Goal: Information Seeking & Learning: Find specific page/section

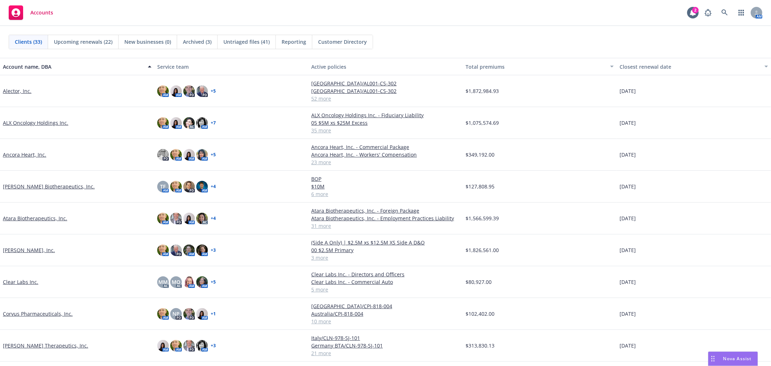
click at [459, 37] on div "Clients (33) Upcoming renewals (22) New businesses (0) Archived (3) Untriaged f…" at bounding box center [386, 42] width 754 height 14
click at [695, 13] on div "2" at bounding box center [696, 10] width 7 height 7
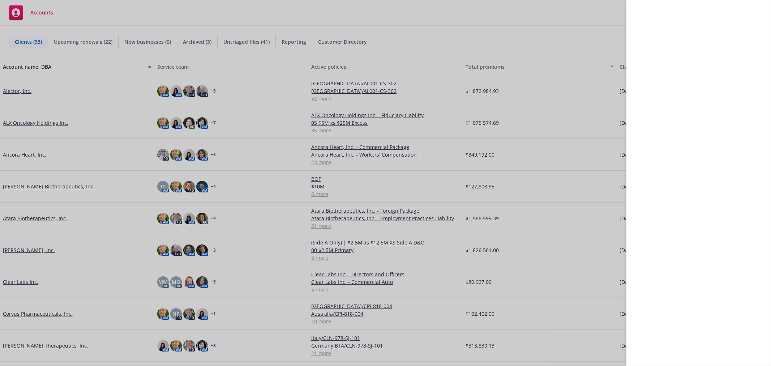
click at [474, 20] on div at bounding box center [385, 183] width 771 height 366
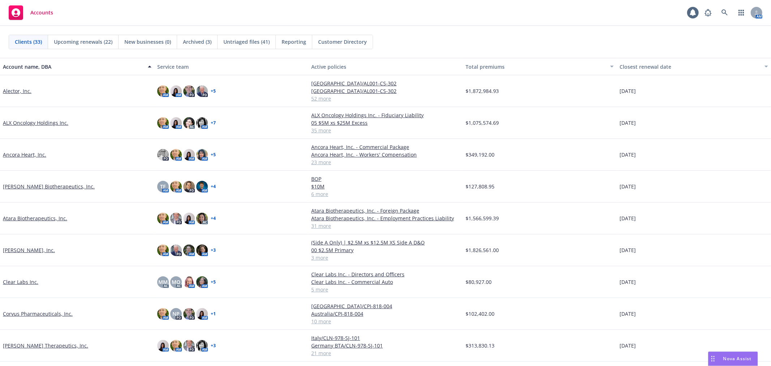
drag, startPoint x: 463, startPoint y: 40, endPoint x: 625, endPoint y: 17, distance: 163.3
click at [463, 40] on div "Clients (33) Upcoming renewals (22) New businesses (0) Archived (3) Untriaged f…" at bounding box center [386, 42] width 754 height 14
click at [722, 17] on link at bounding box center [725, 12] width 14 height 14
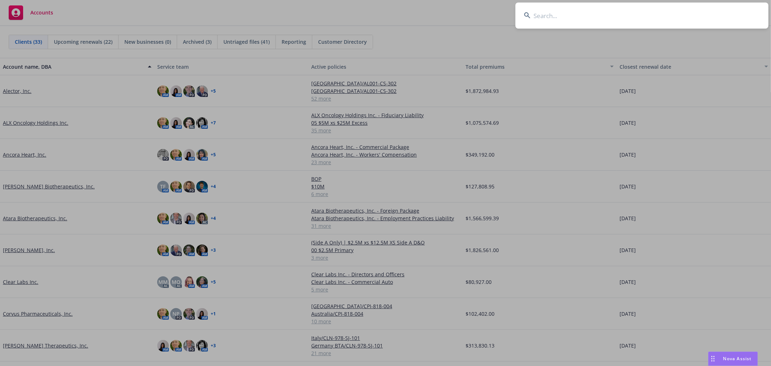
click at [605, 16] on input at bounding box center [642, 16] width 253 height 26
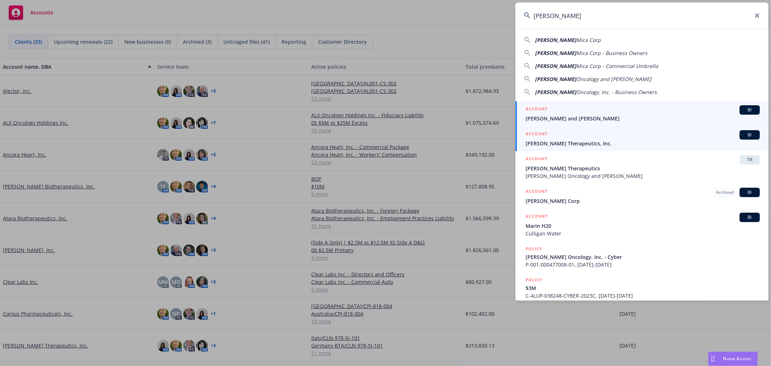
type input "[PERSON_NAME]"
click at [567, 142] on span "[PERSON_NAME] Therapeutics, Inc." at bounding box center [643, 144] width 234 height 8
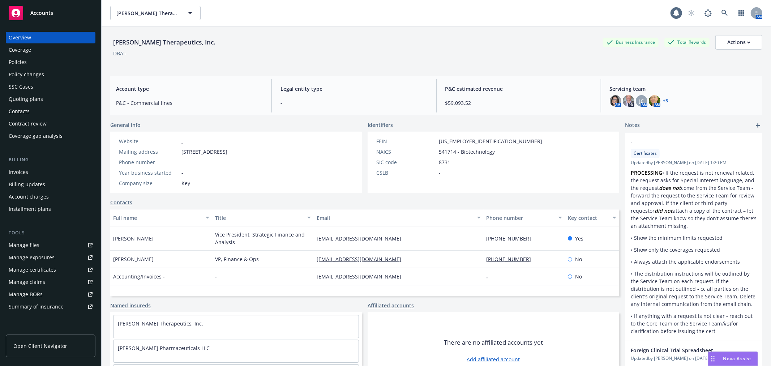
click at [17, 62] on div "Policies" at bounding box center [18, 62] width 18 height 12
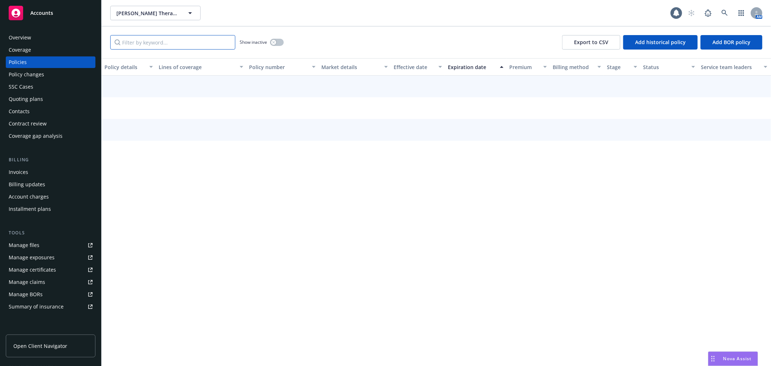
click at [185, 42] on input "Filter by keyword..." at bounding box center [172, 42] width 125 height 14
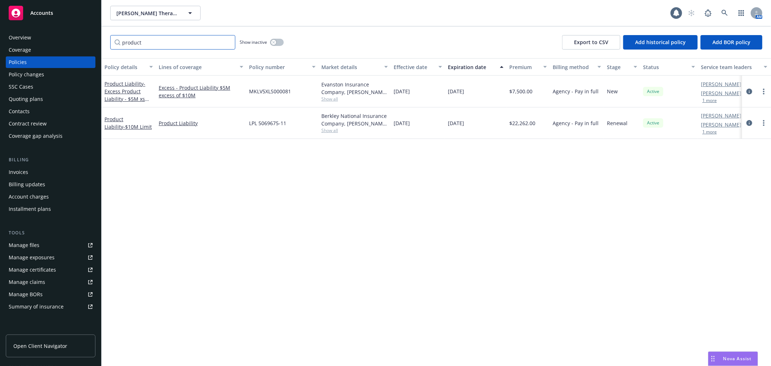
type input "product"
click at [277, 42] on button "button" at bounding box center [277, 42] width 14 height 7
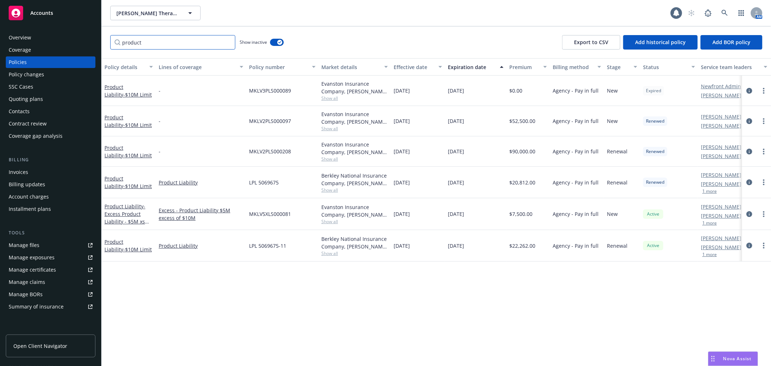
click at [207, 42] on input "product" at bounding box center [172, 42] width 125 height 14
click at [227, 43] on input "product" at bounding box center [172, 42] width 125 height 14
click at [196, 44] on input "Filter by keyword..." at bounding box center [172, 42] width 125 height 14
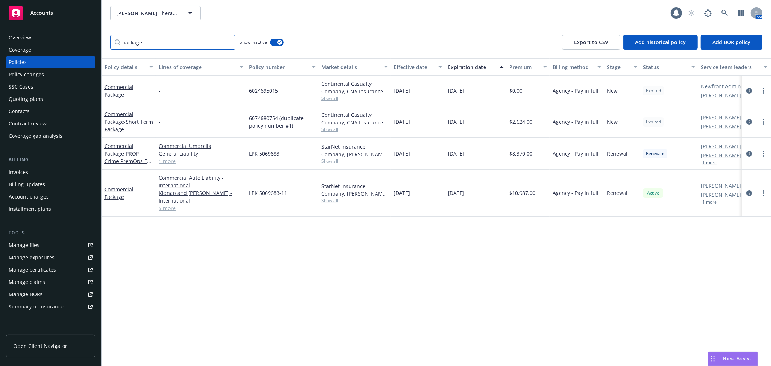
type input "package"
click at [273, 42] on button "button" at bounding box center [277, 42] width 14 height 7
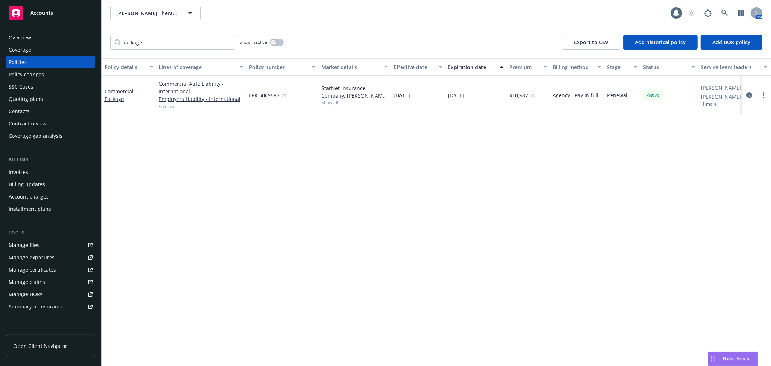
click at [389, 41] on div "package Show inactive Export to CSV Add historical policy Add BOR policy" at bounding box center [437, 42] width 670 height 32
